Goal: Task Accomplishment & Management: Manage account settings

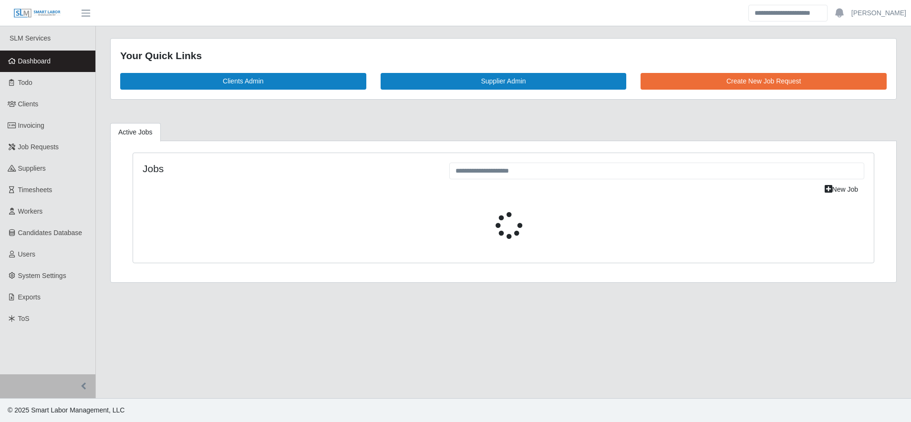
select select "****"
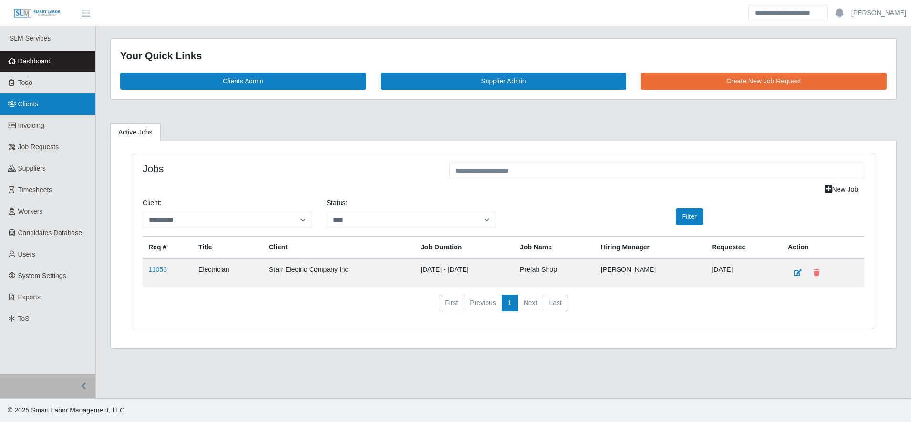
click at [19, 105] on span "Clients" at bounding box center [28, 104] width 21 height 8
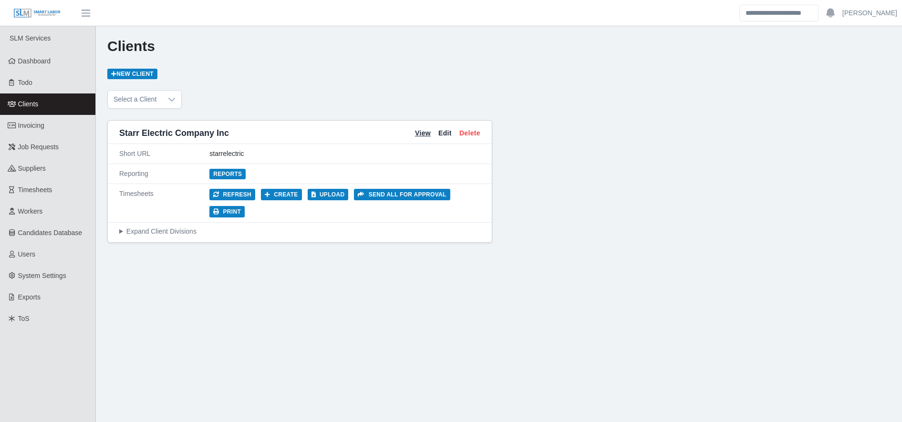
click at [424, 135] on link "View" at bounding box center [423, 133] width 16 height 10
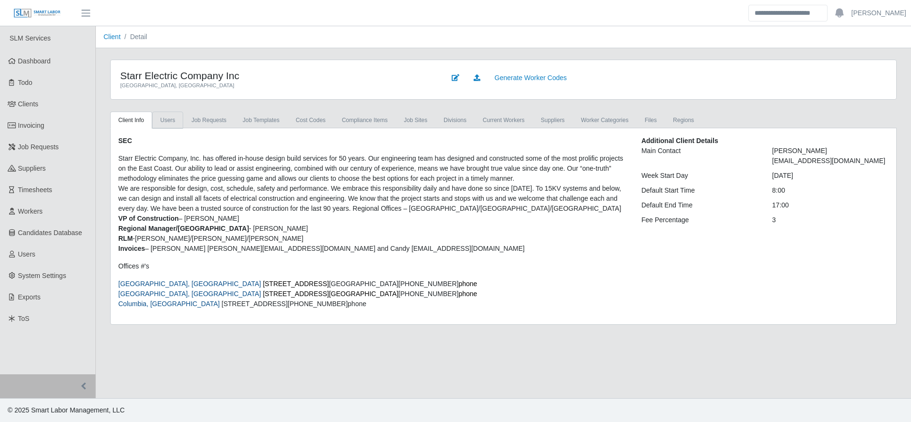
click at [178, 119] on link "Users" at bounding box center [167, 120] width 31 height 17
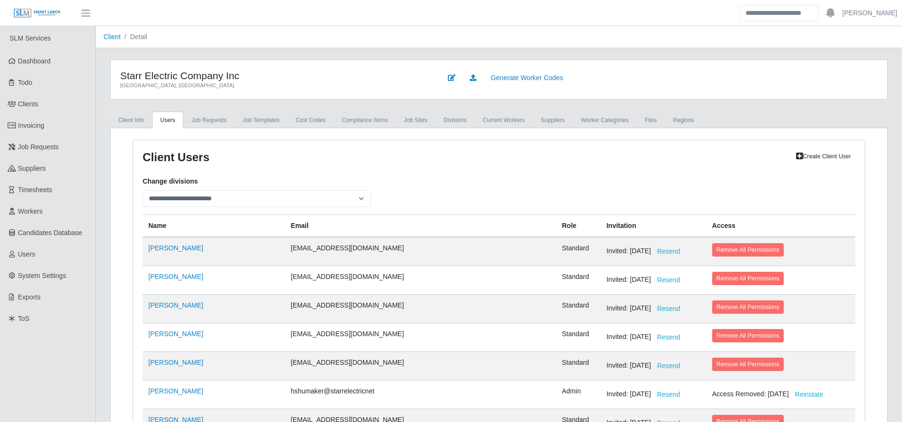
select select
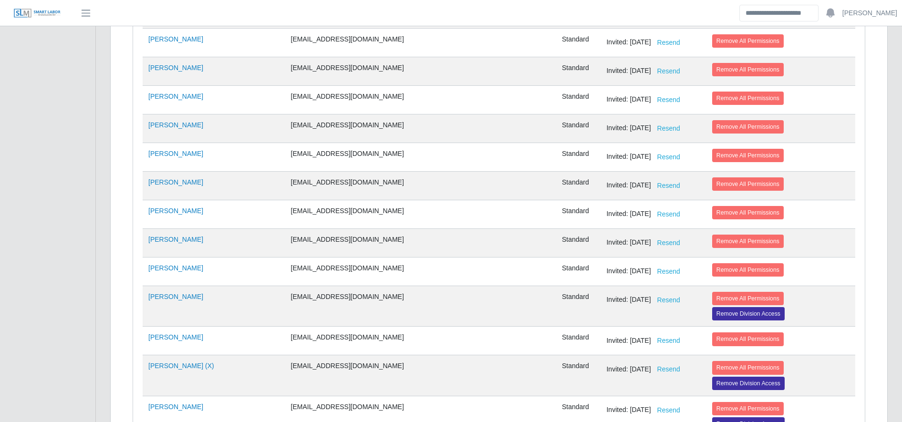
scroll to position [2718, 0]
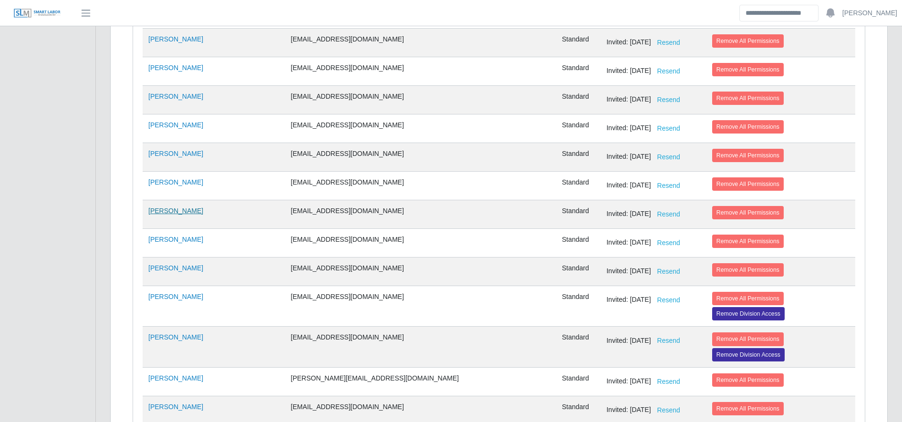
click at [166, 214] on link "Jose Garcia" at bounding box center [175, 211] width 55 height 8
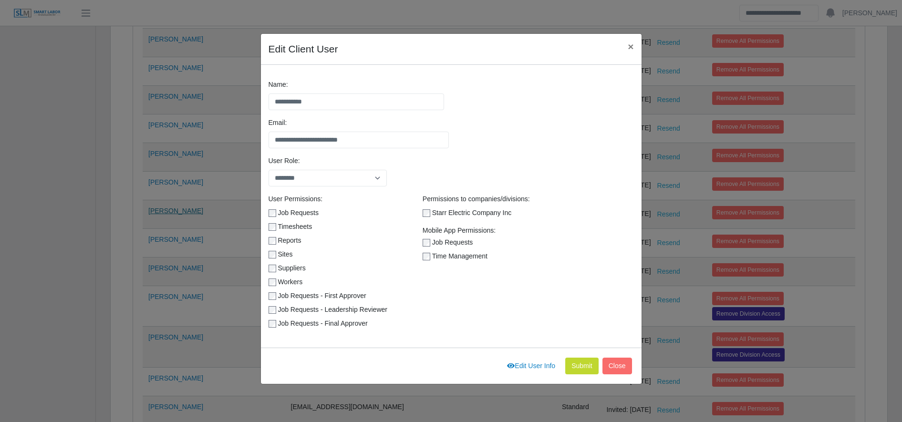
scroll to position [128, 0]
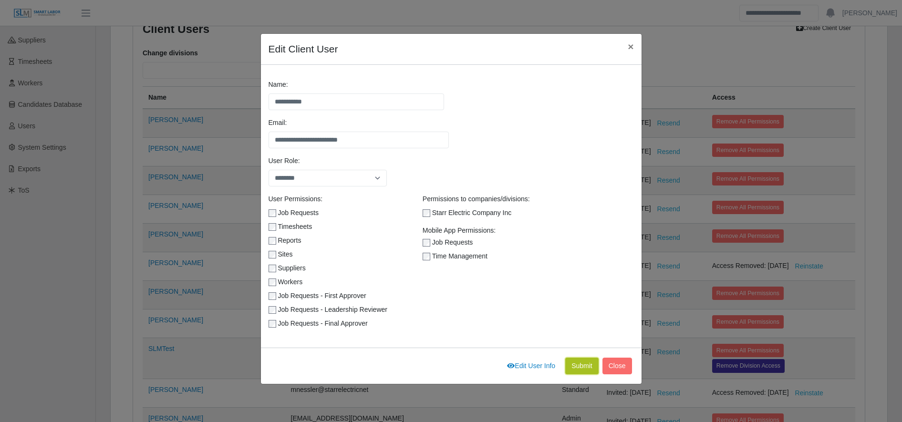
click at [580, 370] on button "Submit" at bounding box center [581, 366] width 33 height 17
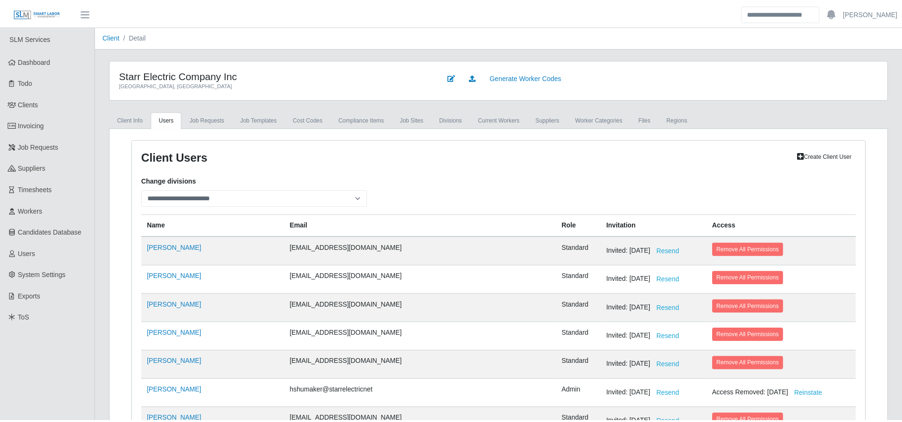
scroll to position [320, 0]
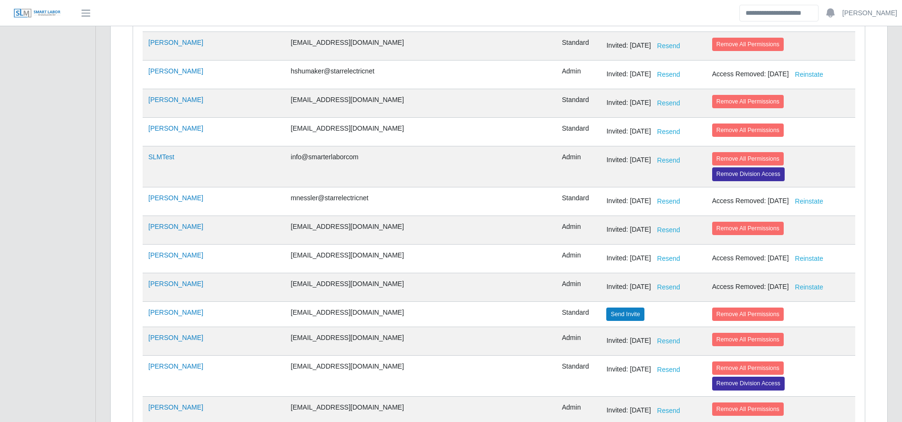
select select
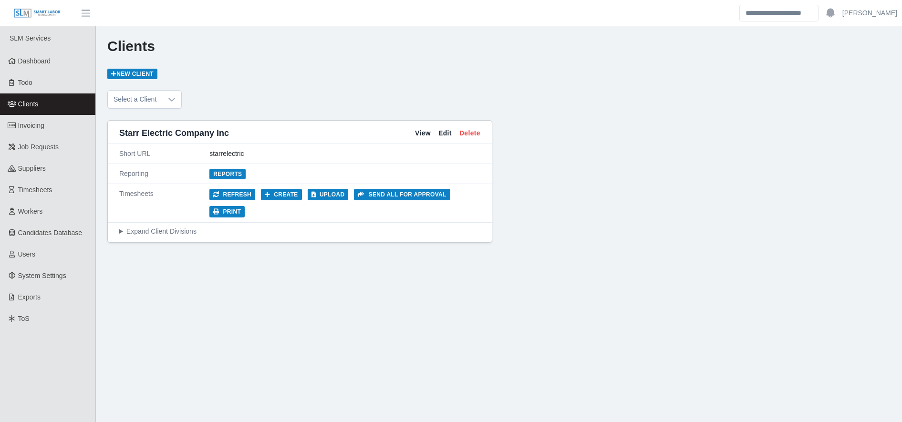
click at [65, 109] on link "Clients" at bounding box center [47, 103] width 95 height 21
click at [417, 137] on link "View" at bounding box center [423, 133] width 16 height 10
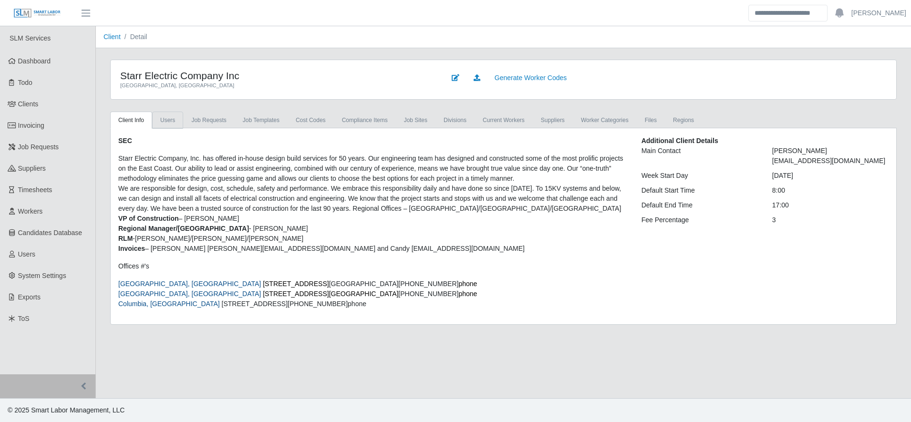
click at [173, 117] on link "Users" at bounding box center [167, 120] width 31 height 17
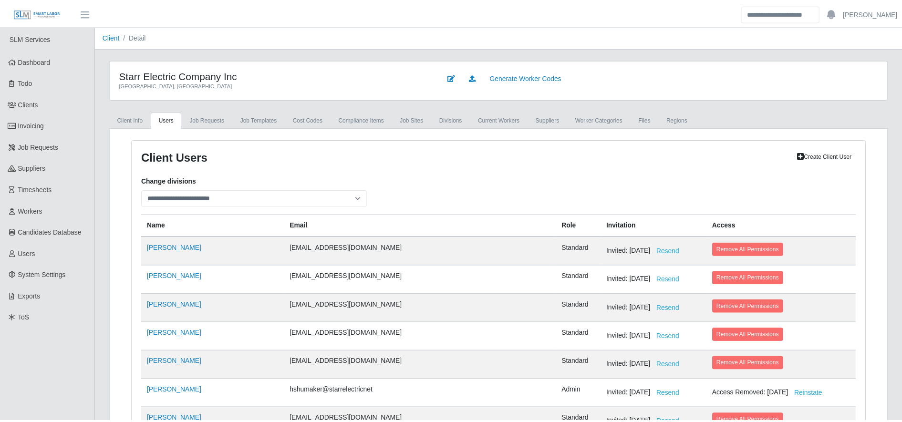
scroll to position [817, 0]
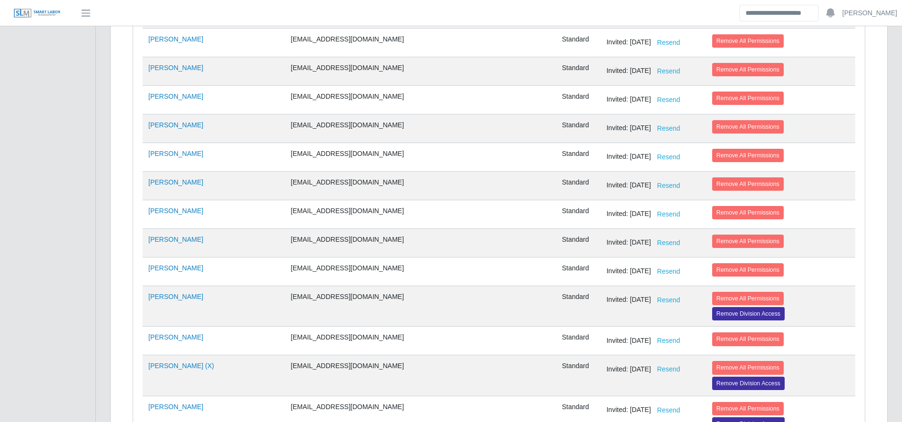
select select
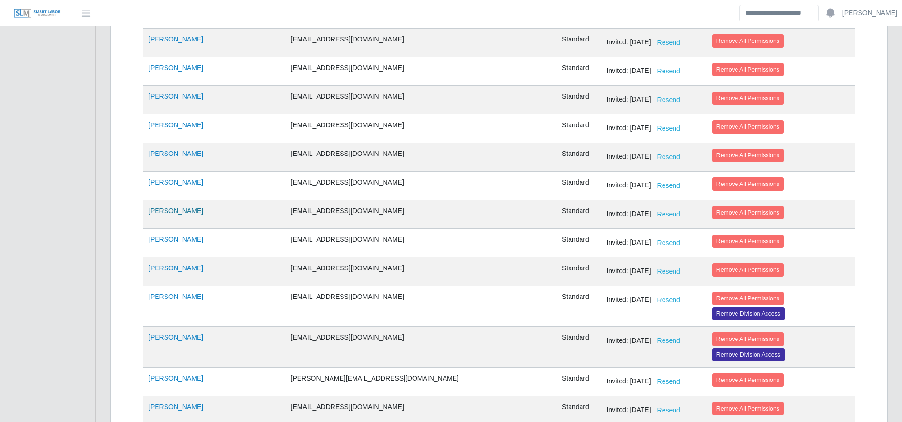
click at [157, 210] on link "Jose Garcia" at bounding box center [175, 211] width 55 height 8
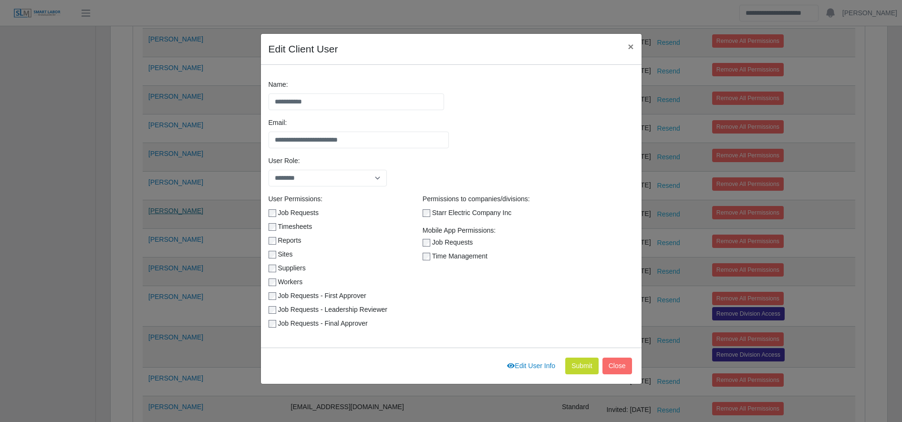
scroll to position [128, 0]
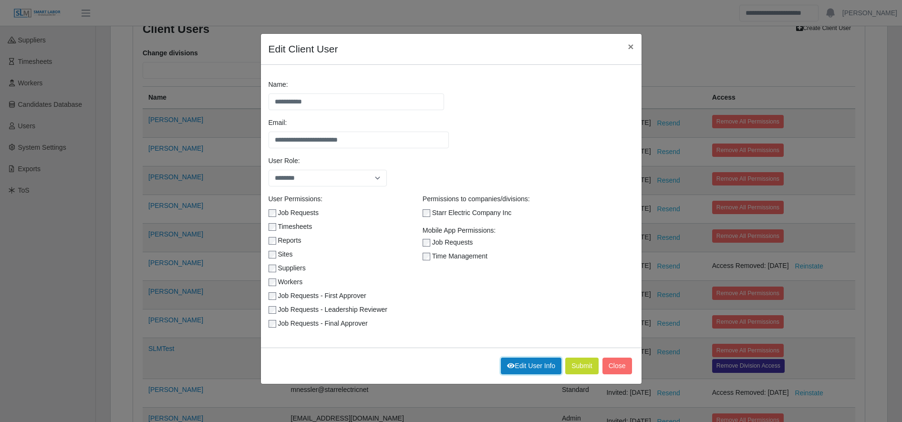
click at [519, 371] on link "Edit User Info" at bounding box center [531, 366] width 61 height 17
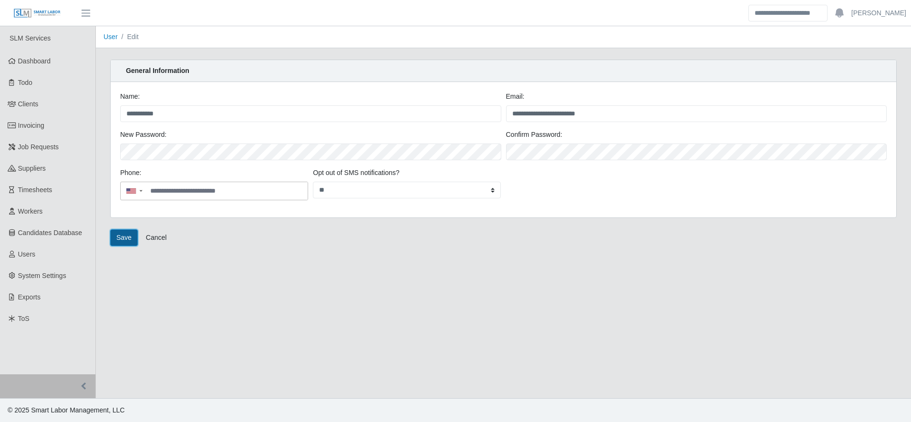
click at [118, 238] on button "Save" at bounding box center [124, 237] width 28 height 17
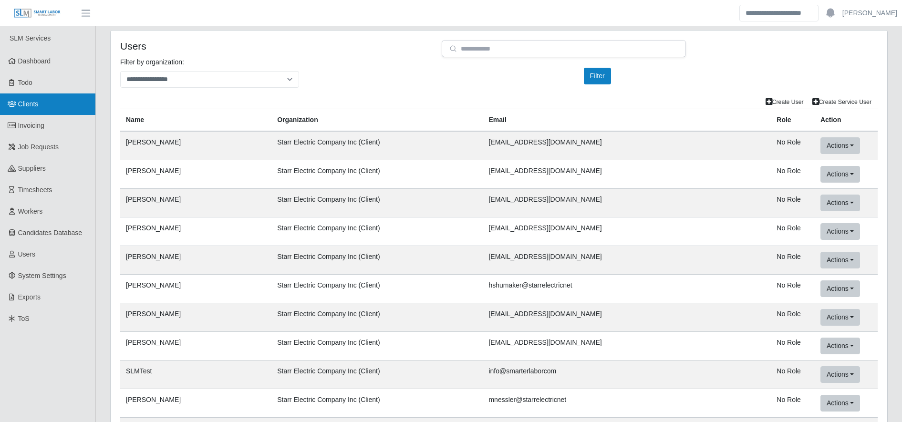
click at [60, 107] on link "Clients" at bounding box center [47, 103] width 95 height 21
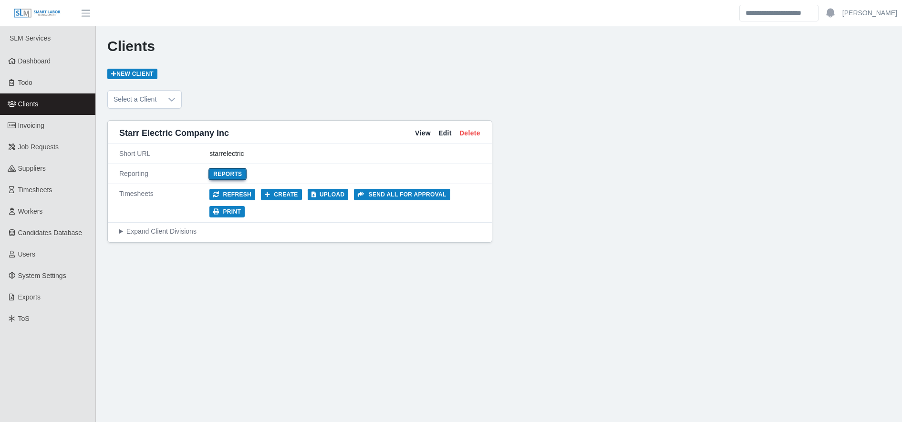
click at [227, 176] on link "Reports" at bounding box center [227, 174] width 36 height 10
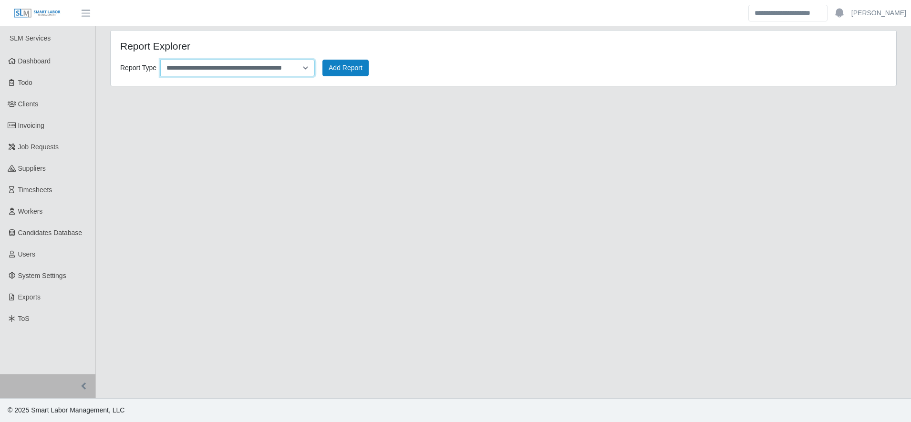
click at [260, 62] on select "**********" at bounding box center [237, 68] width 155 height 17
select select "**********"
click at [160, 60] on select "**********" at bounding box center [237, 68] width 155 height 17
click at [333, 68] on button "Add Report" at bounding box center [345, 68] width 46 height 17
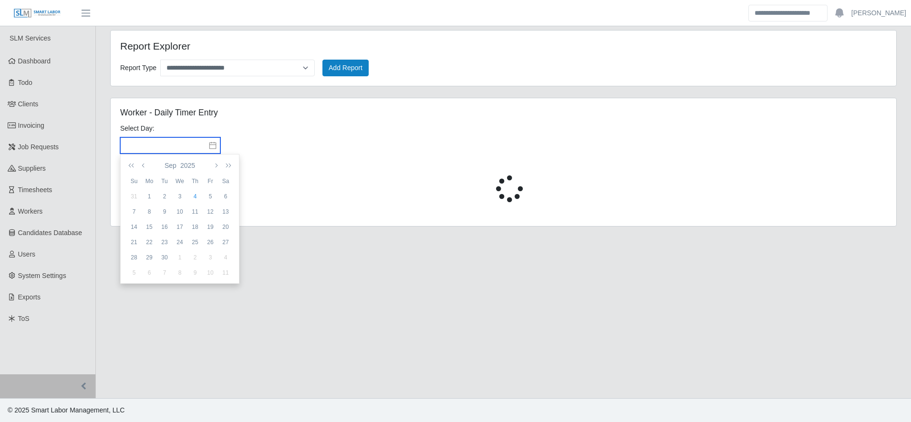
click at [188, 146] on input "text" at bounding box center [170, 145] width 100 height 16
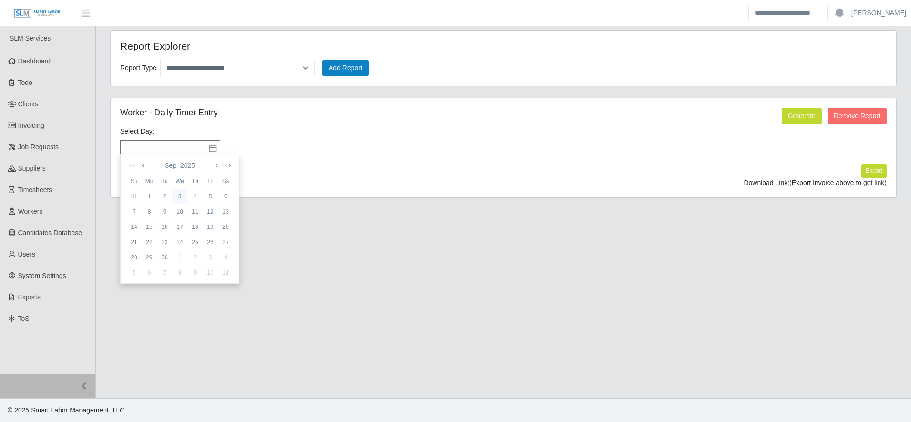
click at [185, 195] on div "3" at bounding box center [179, 196] width 15 height 9
type input "**********"
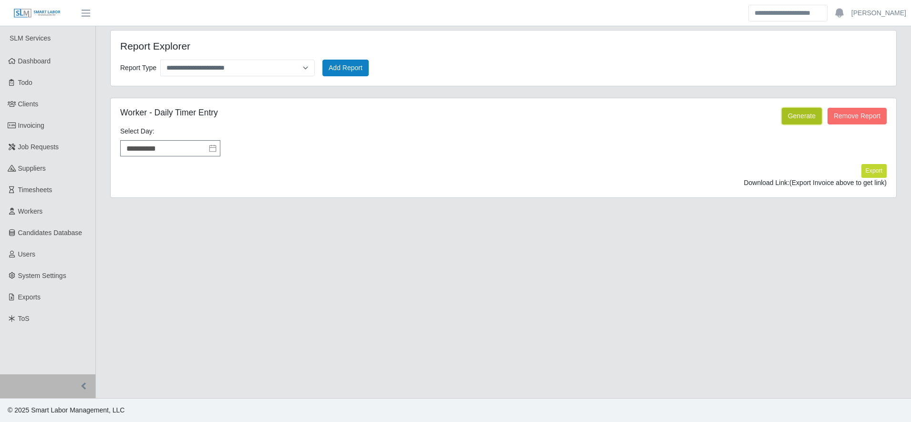
click at [793, 115] on button "Generate" at bounding box center [802, 116] width 40 height 17
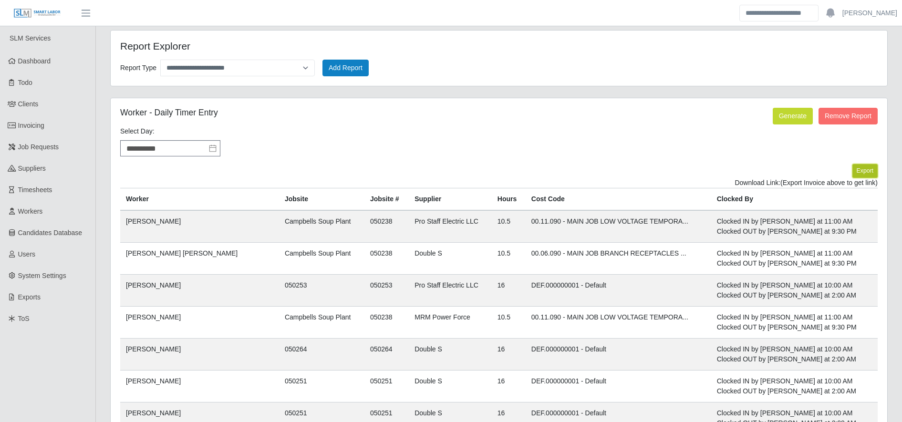
click at [863, 168] on button "Export" at bounding box center [864, 170] width 25 height 13
click at [807, 184] on link "https://sm-slm-prod.s3.amazonaws.com/documents/client/2/Daily%20Timer%20Entries…" at bounding box center [842, 183] width 71 height 8
